Goal: Task Accomplishment & Management: Use online tool/utility

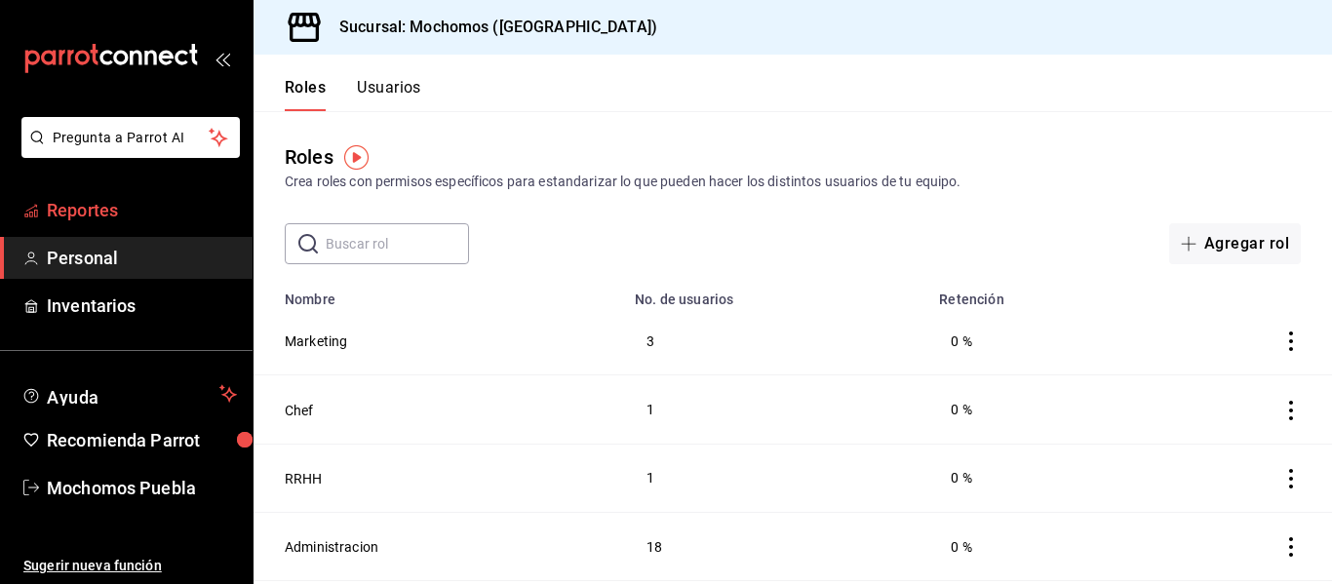
click at [123, 216] on span "Reportes" at bounding box center [142, 210] width 190 height 26
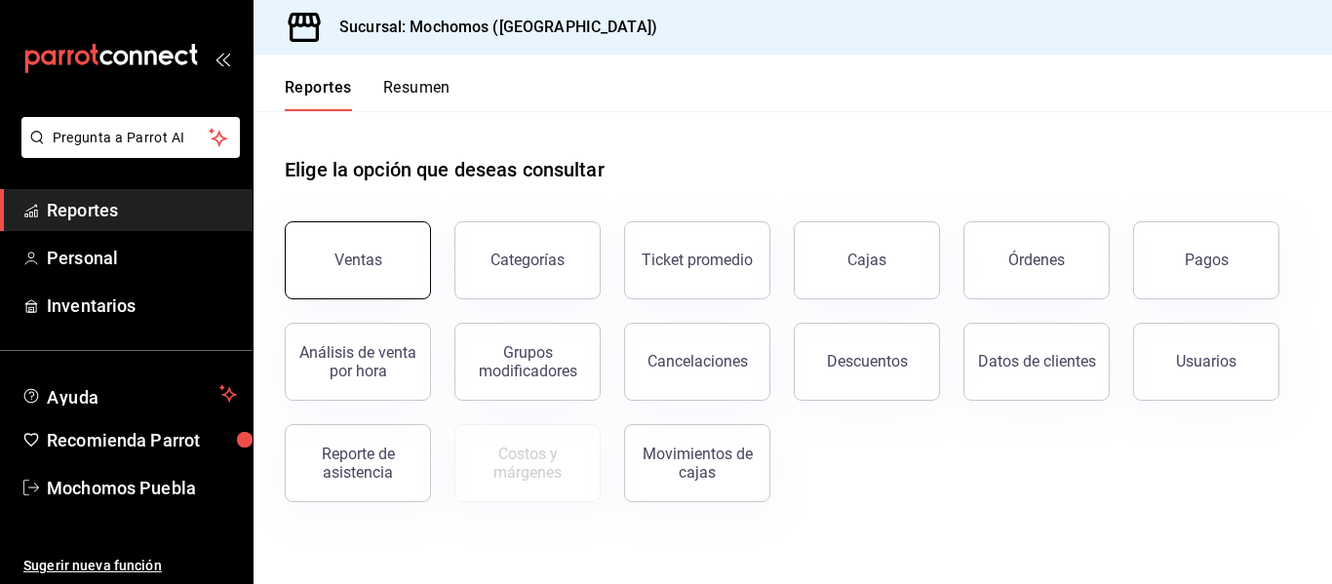
click at [351, 221] on div "Ventas" at bounding box center [346, 248] width 170 height 101
click at [375, 262] on div "Ventas" at bounding box center [359, 260] width 48 height 19
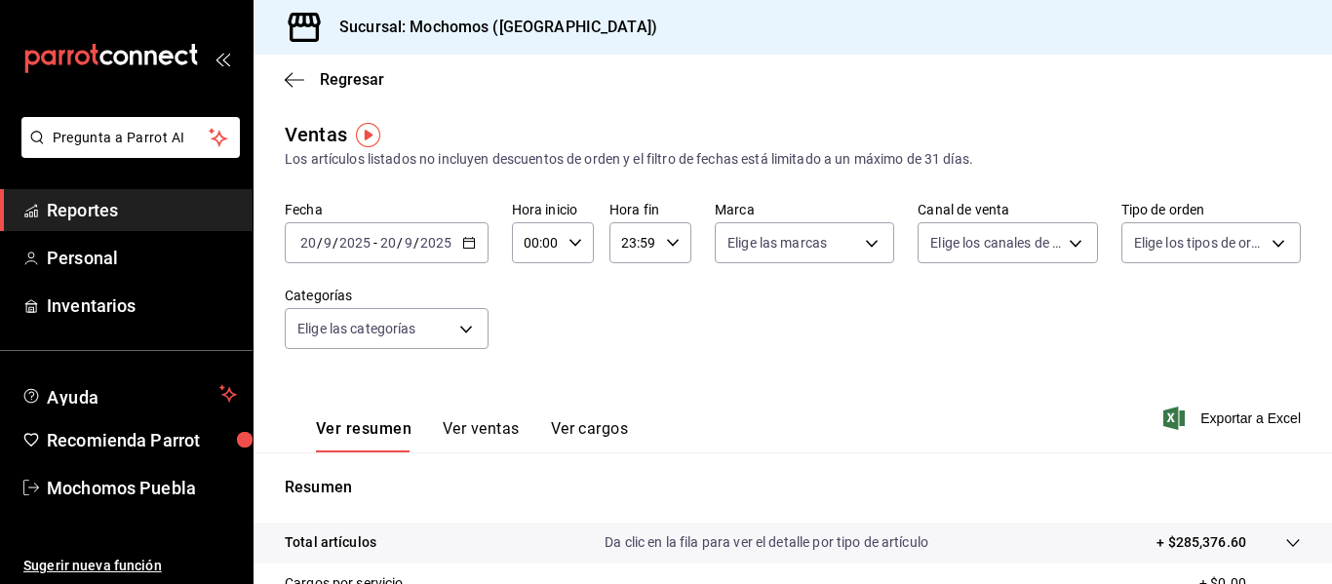
click at [467, 251] on div "[DATE] [DATE] - [DATE] [DATE]" at bounding box center [387, 242] width 204 height 41
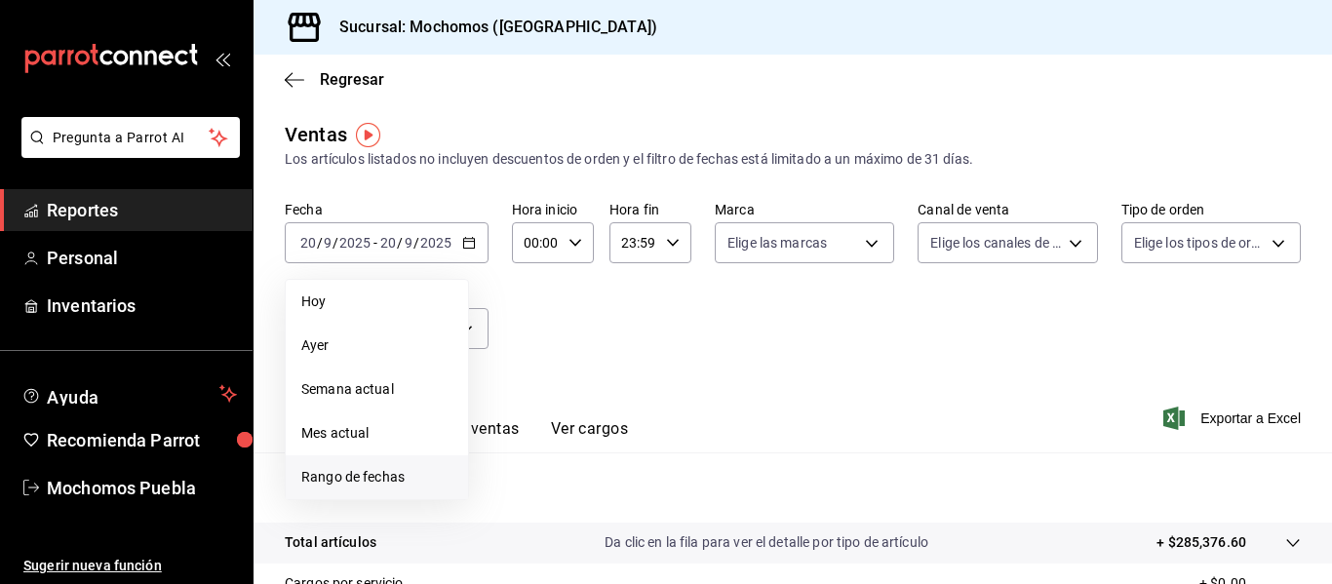
click at [322, 483] on span "Rango de fechas" at bounding box center [376, 477] width 151 height 20
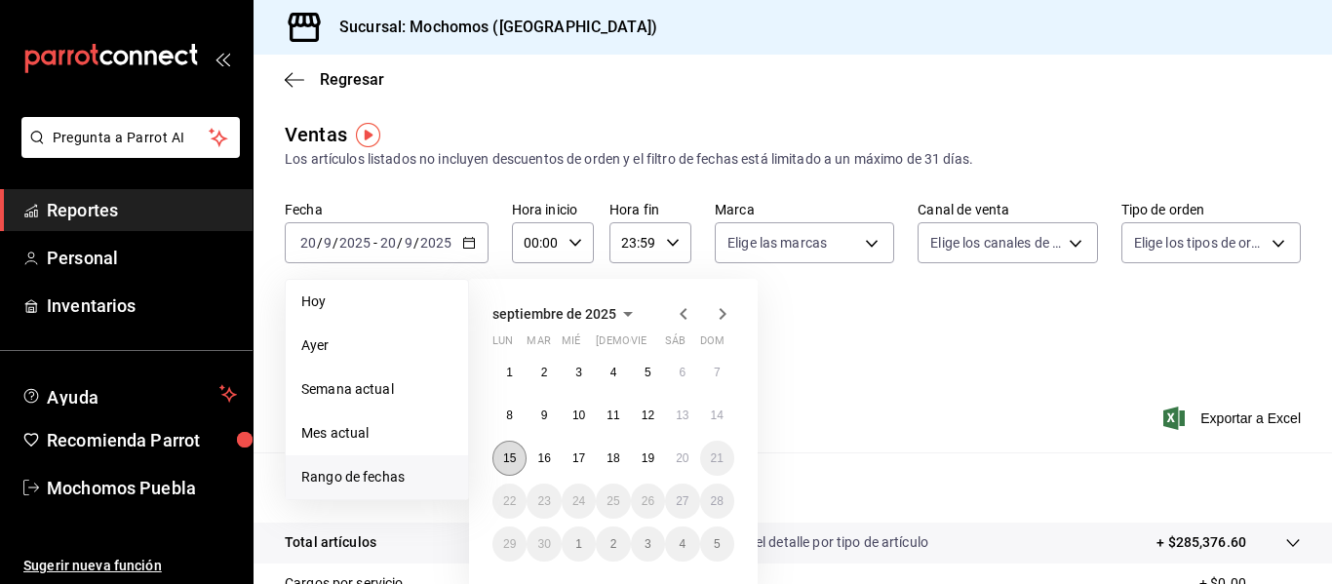
click at [507, 461] on abbr "15" at bounding box center [509, 459] width 13 height 14
click at [673, 458] on button "20" at bounding box center [682, 458] width 34 height 35
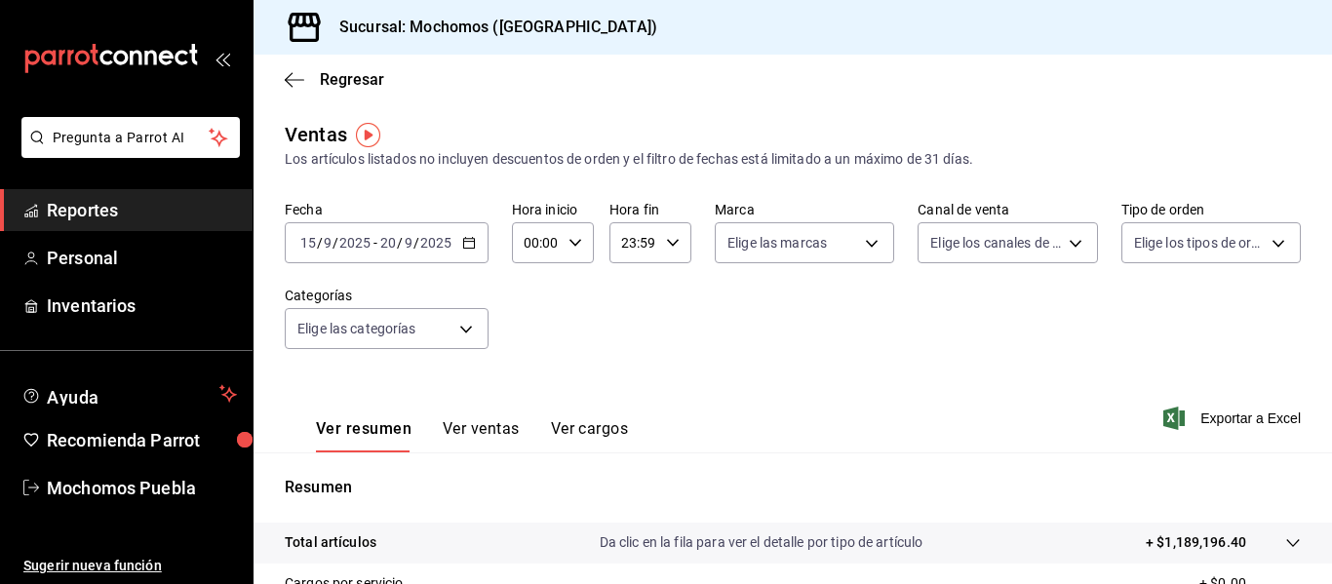
click at [823, 278] on div "Fecha [DATE] [DATE] - [DATE] [DATE] Hora inicio 00:00 Hora inicio Hora fin 23:5…" at bounding box center [793, 287] width 1016 height 172
click at [1233, 418] on span "Exportar a Excel" at bounding box center [1235, 418] width 134 height 23
click at [128, 215] on span "Reportes" at bounding box center [142, 210] width 190 height 26
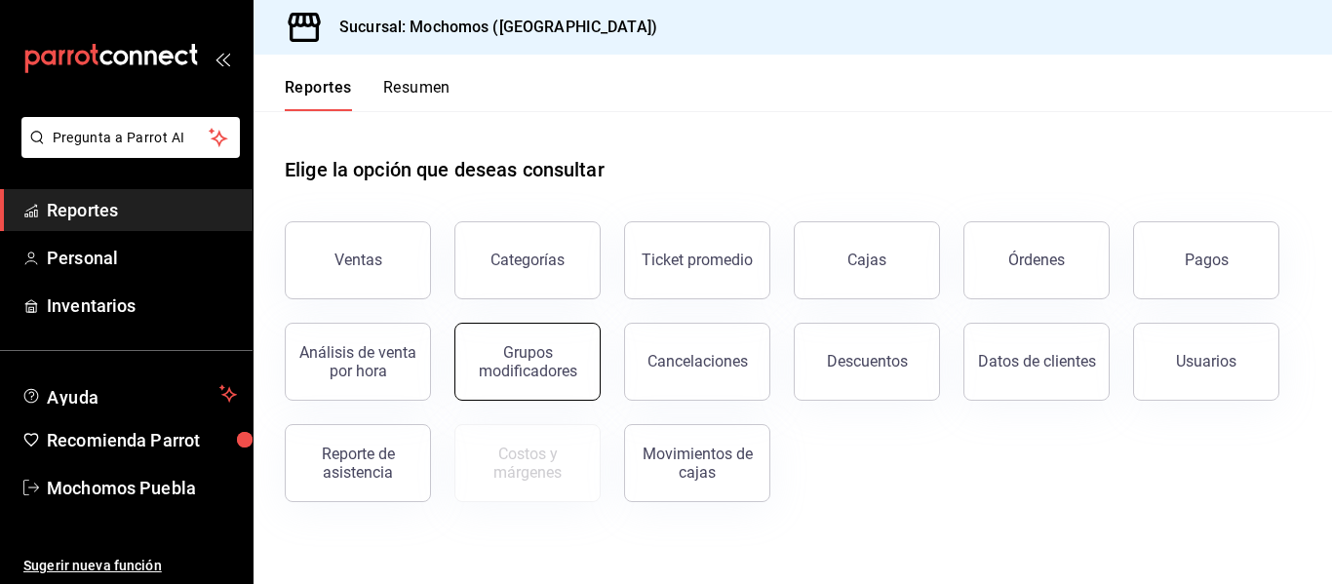
click at [476, 363] on div "Grupos modificadores" at bounding box center [527, 361] width 121 height 37
